Goal: Communication & Community: Answer question/provide support

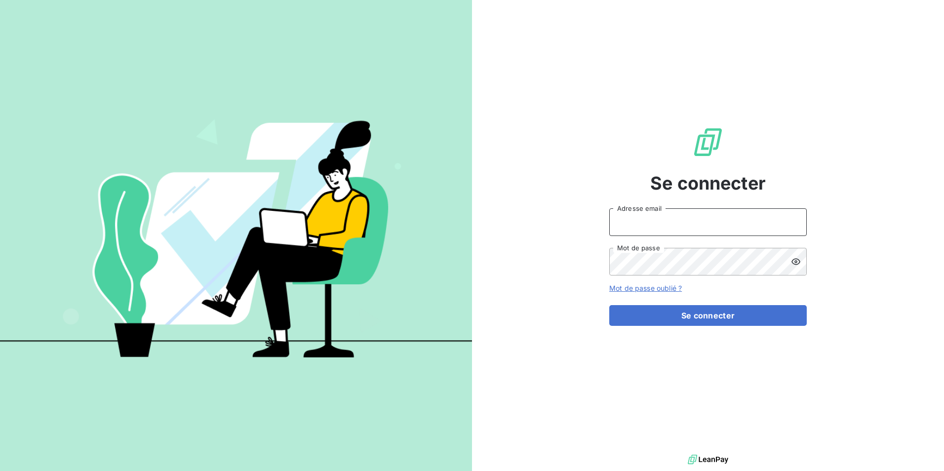
click at [681, 224] on input "Adresse email" at bounding box center [708, 222] width 198 height 28
type input "[EMAIL_ADDRESS][DOMAIN_NAME]"
click at [609, 305] on button "Se connecter" at bounding box center [708, 315] width 198 height 21
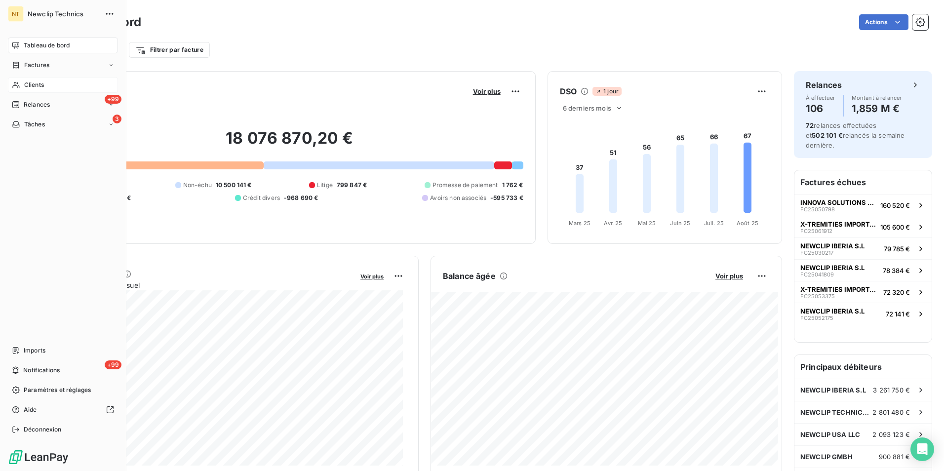
click at [54, 88] on div "Clients" at bounding box center [63, 85] width 110 height 16
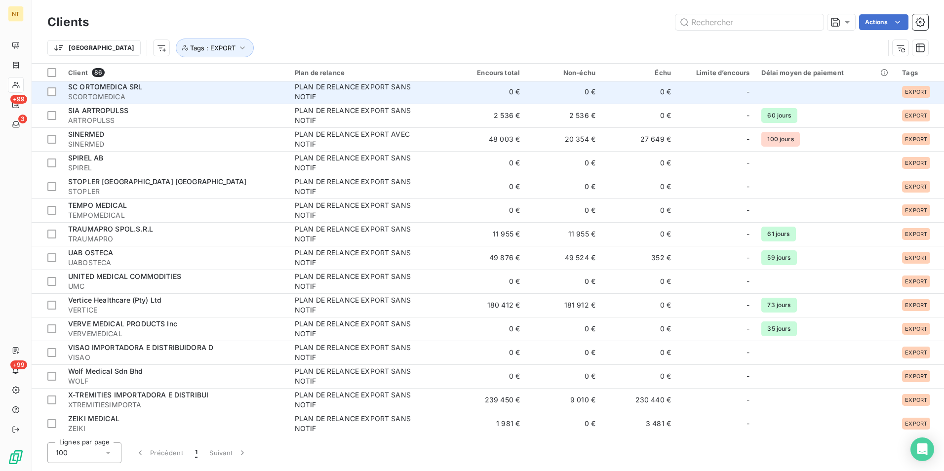
scroll to position [1686, 0]
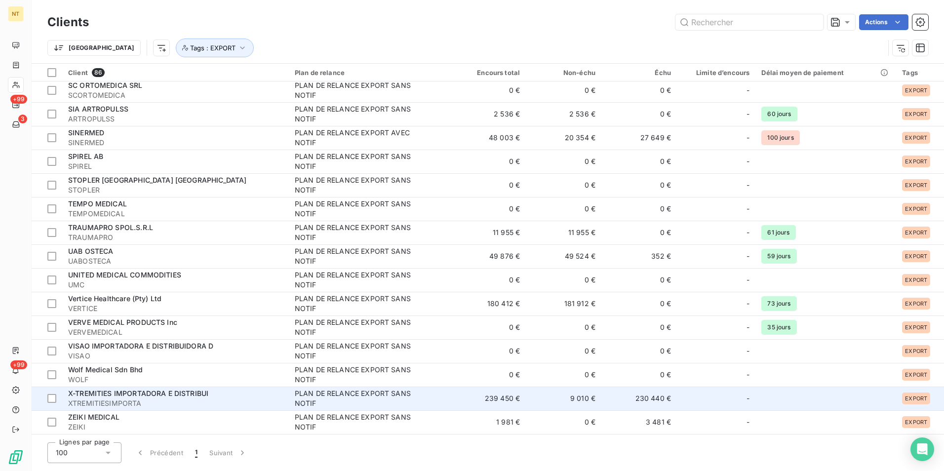
click at [229, 398] on div "X-TREMITIES IMPORTADORA E DISTRIBUI" at bounding box center [175, 394] width 215 height 10
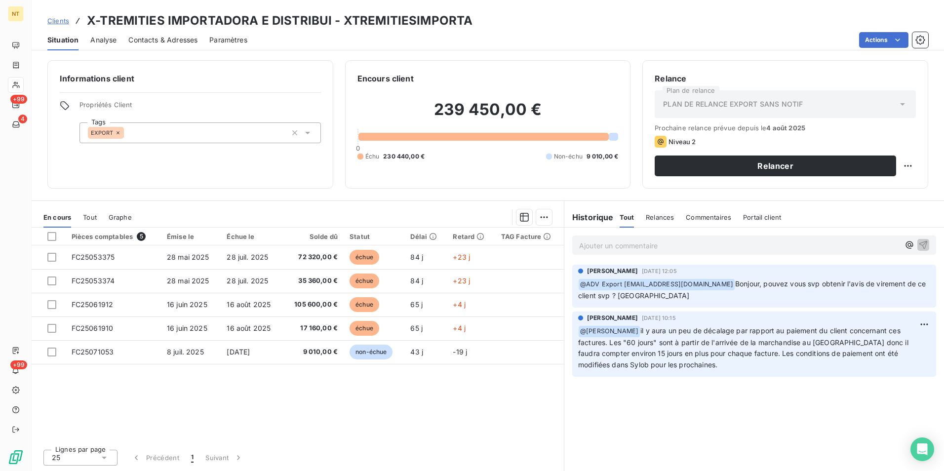
click at [711, 247] on p "Ajouter un commentaire ﻿" at bounding box center [739, 246] width 321 height 12
click at [613, 246] on p "@jul" at bounding box center [739, 245] width 321 height 11
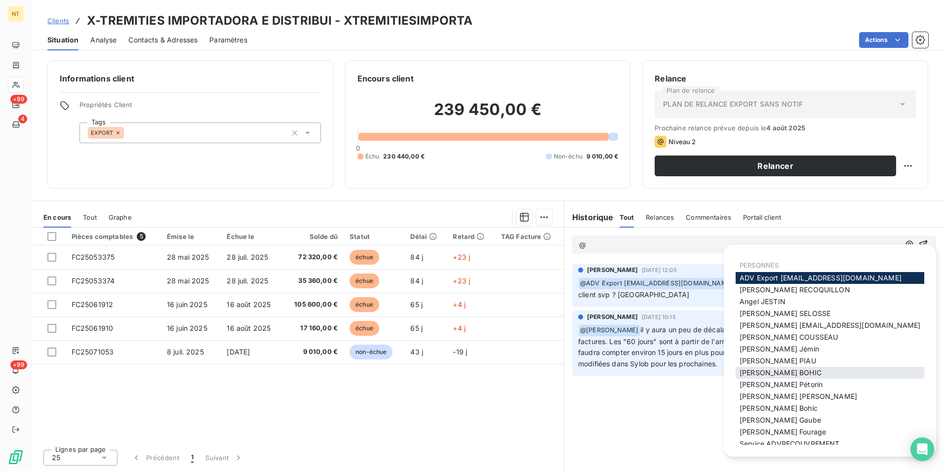
click at [749, 370] on span "Julie BOHIC" at bounding box center [781, 372] width 82 height 8
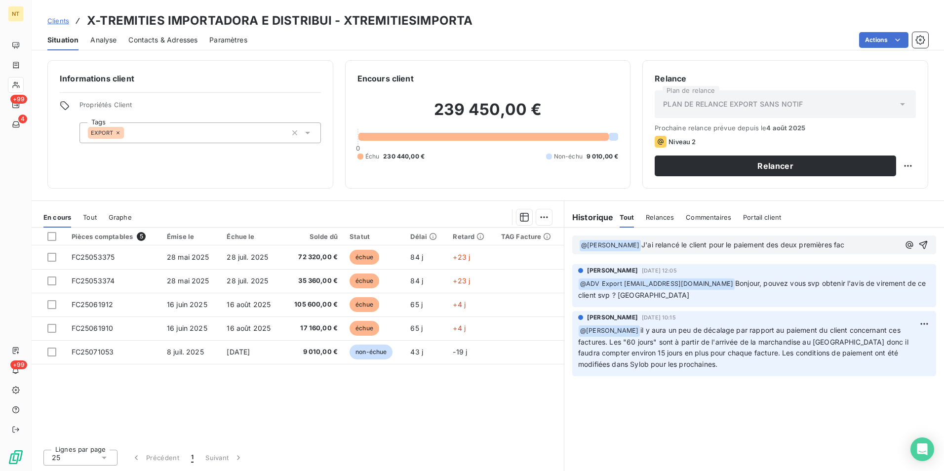
click at [843, 249] on p "﻿ @ Julie BOHIC ﻿ J'ai relancé le client pour le paiement des deux premières fac" at bounding box center [739, 246] width 321 height 12
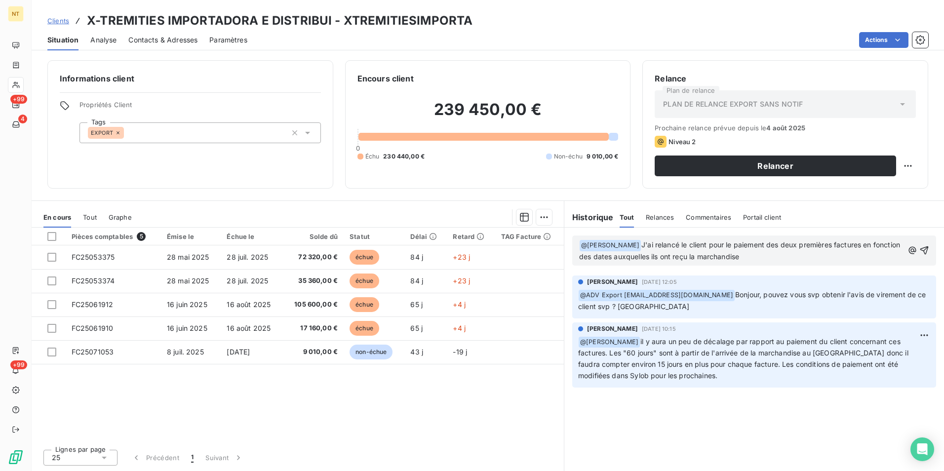
click at [899, 247] on span "J'ai relancé le client pour le paiement des deux premières factures en fonction…" at bounding box center [740, 251] width 323 height 20
click at [606, 258] on span "J'ai relancé le client pour le paiement des deux premières factures en fonction…" at bounding box center [740, 251] width 323 height 20
click at [640, 257] on span "J'ai relancé le client pour le paiement des deux premières factures en fonction…" at bounding box center [740, 251] width 323 height 20
click at [731, 257] on p "﻿ @ Julie BOHIC ﻿ J'ai relancé le client pour le paiement des deux premières fa…" at bounding box center [741, 251] width 324 height 23
